Goal: Find contact information: Find contact information

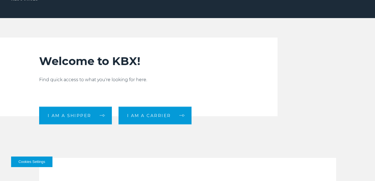
scroll to position [139, 0]
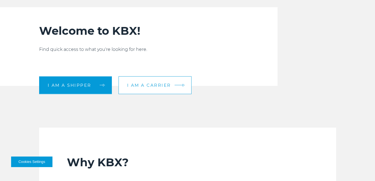
click at [166, 86] on span "I am a carrier" at bounding box center [149, 85] width 44 height 4
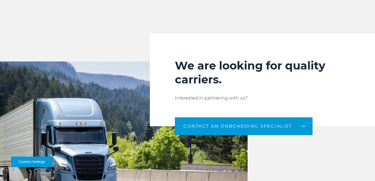
scroll to position [583, 0]
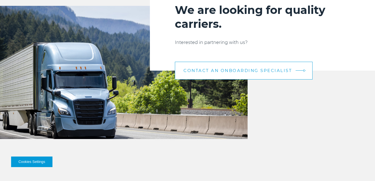
click at [284, 73] on link "CONTACT AN ONBOARDING SPECIALIST" at bounding box center [244, 71] width 138 height 18
click at [277, 72] on span "CONTACT AN ONBOARDING SPECIALIST" at bounding box center [237, 70] width 109 height 4
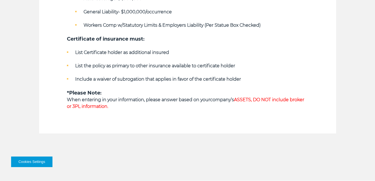
scroll to position [389, 0]
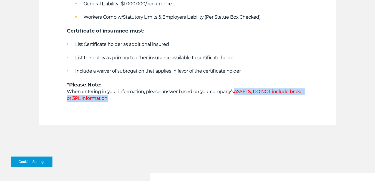
drag, startPoint x: 235, startPoint y: 90, endPoint x: 235, endPoint y: 103, distance: 13.0
copy span "ASSETS, DO NOT include broker or 3PL information."
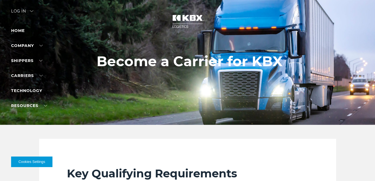
scroll to position [0, 0]
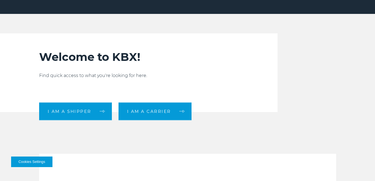
scroll to position [139, 0]
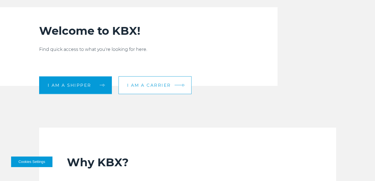
click at [167, 78] on link "I am a carrier" at bounding box center [155, 85] width 73 height 18
